Goal: Navigation & Orientation: Go to known website

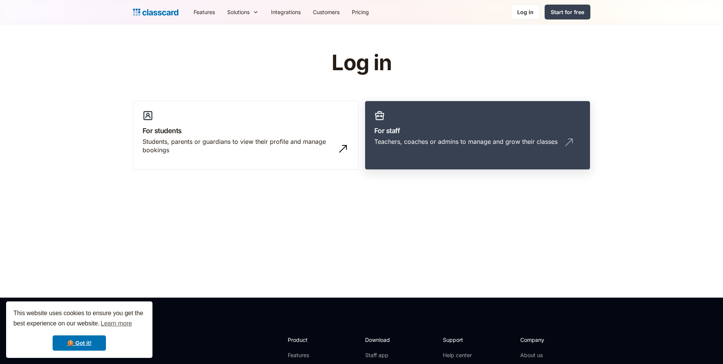
click at [484, 159] on link "For staff Teachers, coaches or admins to manage and grow their classes" at bounding box center [478, 135] width 226 height 69
click at [455, 143] on div "Teachers, coaches or admins to manage and grow their classes" at bounding box center [465, 141] width 183 height 8
click at [442, 141] on div "Teachers, coaches or admins to manage and grow their classes" at bounding box center [465, 141] width 183 height 8
click at [513, 9] on link "Log in" at bounding box center [525, 12] width 29 height 16
click at [531, 15] on div "Log in" at bounding box center [525, 12] width 16 height 8
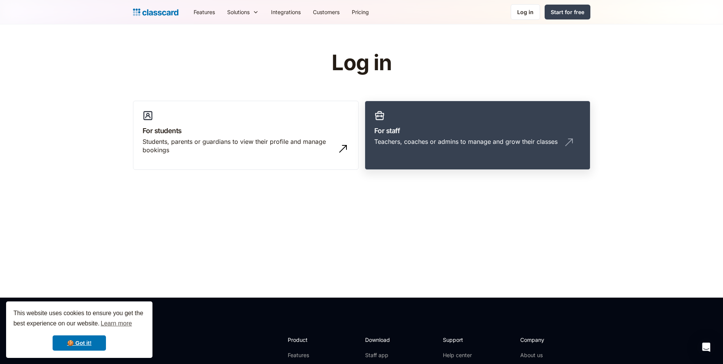
click at [545, 117] on link "For staff Teachers, coaches or admins to manage and grow their classes" at bounding box center [478, 135] width 226 height 69
